Goal: Navigation & Orientation: Find specific page/section

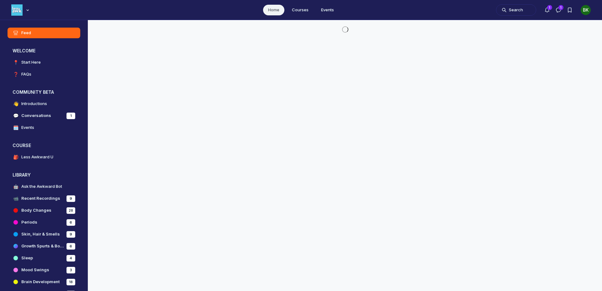
scroll to position [2012, 1200]
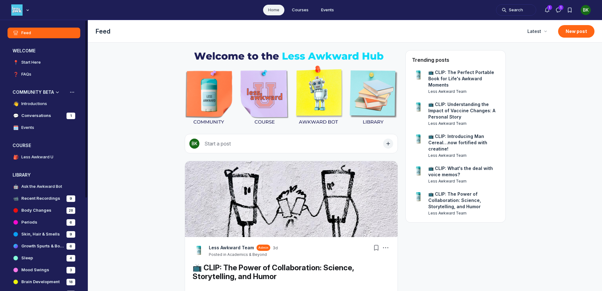
click at [43, 116] on h4 "Conversations" at bounding box center [36, 115] width 30 height 6
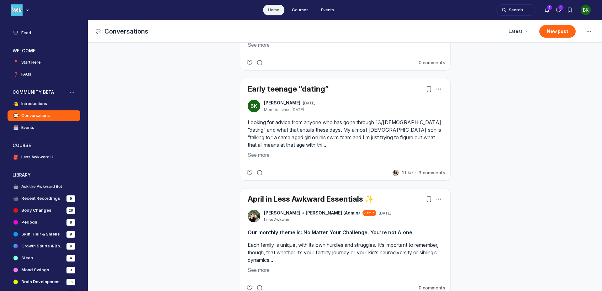
scroll to position [132, 0]
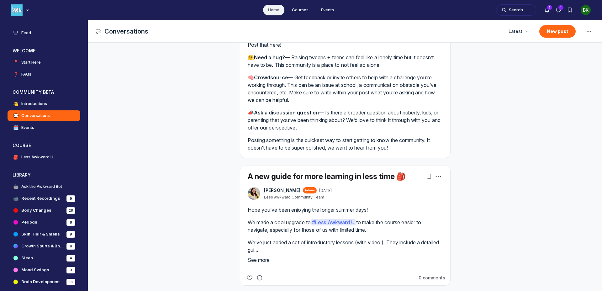
click at [261, 259] on button "See more" at bounding box center [345, 260] width 195 height 8
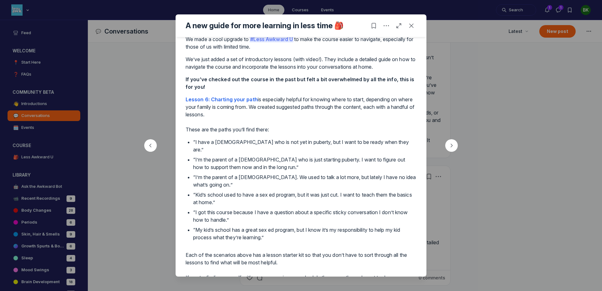
scroll to position [122, 0]
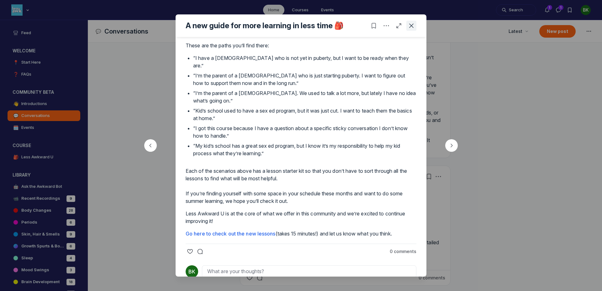
click at [413, 26] on icon "Close post" at bounding box center [411, 26] width 6 height 6
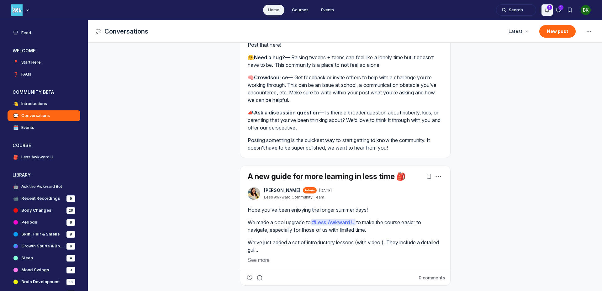
click at [549, 11] on use "Notifications" at bounding box center [547, 10] width 4 height 4
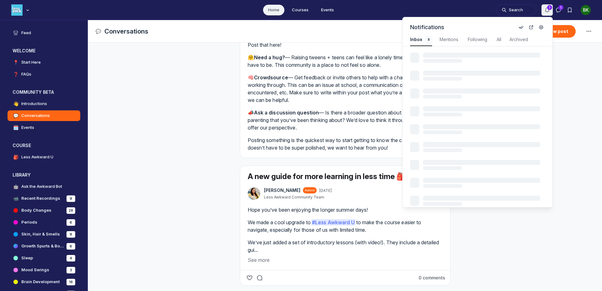
scroll to position [848, 1328]
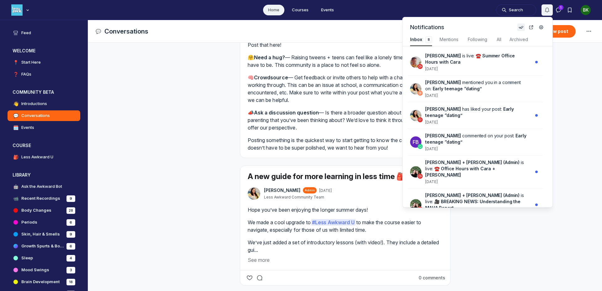
click at [522, 26] on icon "Mark all as read" at bounding box center [520, 27] width 5 height 5
click at [558, 10] on icon "Direct messages" at bounding box center [558, 10] width 6 height 6
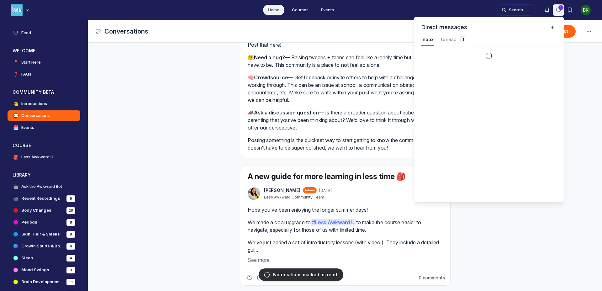
scroll to position [848, 1412]
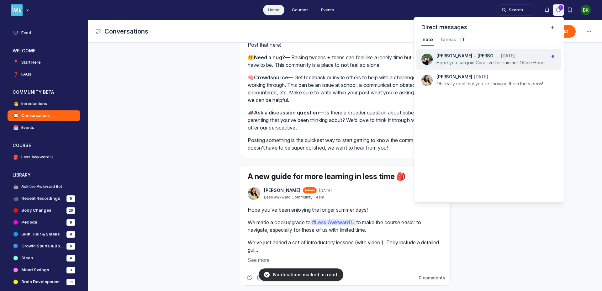
click at [517, 57] on div "Cara + [PERSON_NAME] (Admin) [DATE]" at bounding box center [492, 56] width 113 height 6
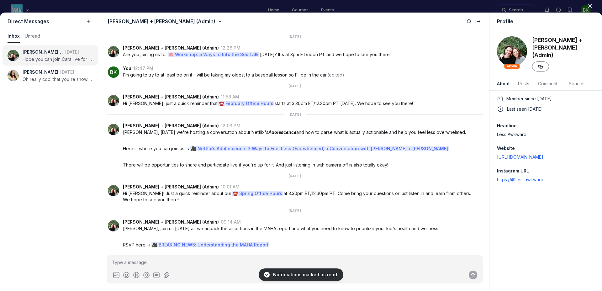
scroll to position [848, 1244]
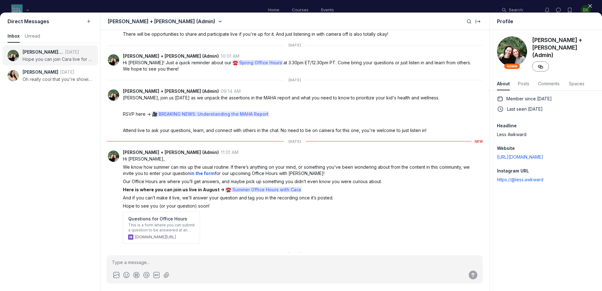
click at [588, 6] on icon "button" at bounding box center [590, 6] width 6 height 6
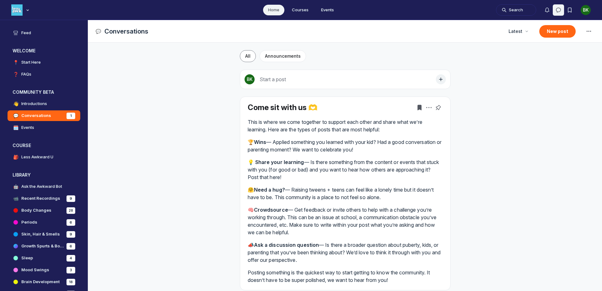
scroll to position [1, 0]
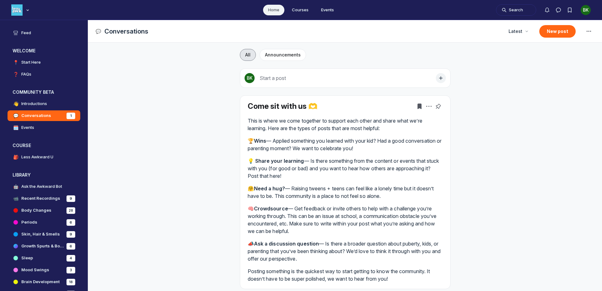
click at [245, 52] on span "All" at bounding box center [247, 54] width 5 height 5
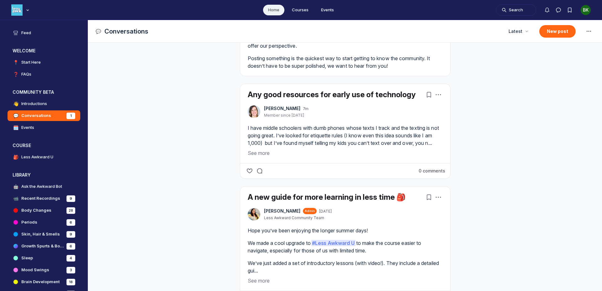
click at [341, 133] on p "I have middle schoolers with dumb phones whose texts I track and the texting is…" at bounding box center [345, 135] width 195 height 23
click at [265, 157] on button "See more" at bounding box center [345, 153] width 195 height 8
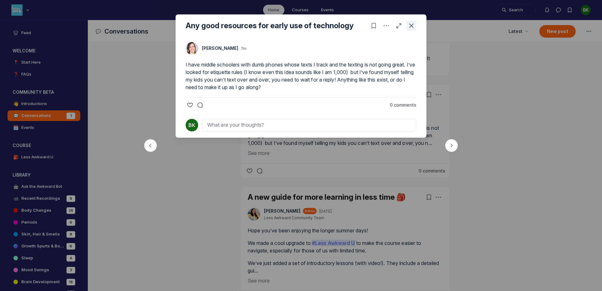
click at [413, 25] on icon "Close post" at bounding box center [411, 26] width 6 height 6
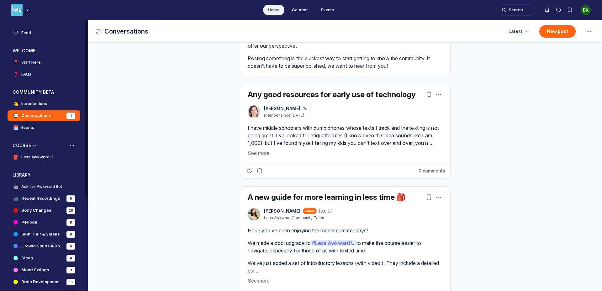
click at [43, 158] on h4 "Less Awkward U" at bounding box center [37, 157] width 32 height 6
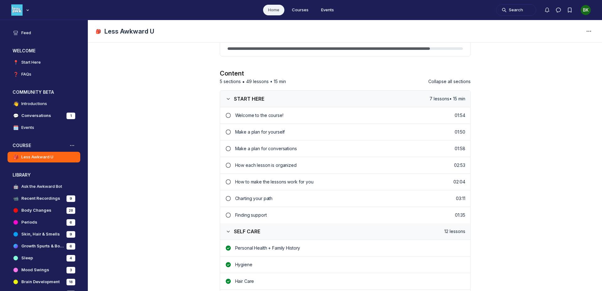
scroll to position [70, 0]
